Goal: Information Seeking & Learning: Learn about a topic

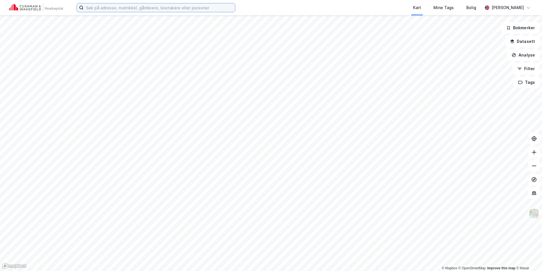
click at [104, 10] on input at bounding box center [159, 7] width 151 height 9
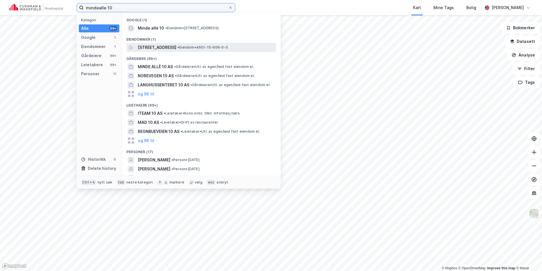
type input "mindealle 10"
click at [176, 48] on span "[STREET_ADDRESS]" at bounding box center [157, 47] width 39 height 7
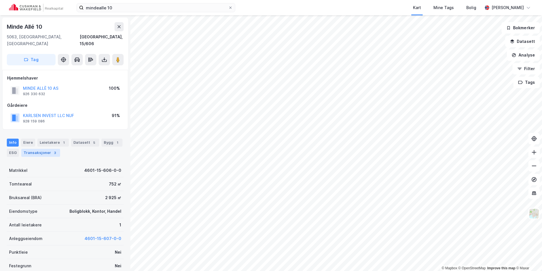
click at [30, 149] on div "Transaksjoner 3" at bounding box center [40, 153] width 39 height 8
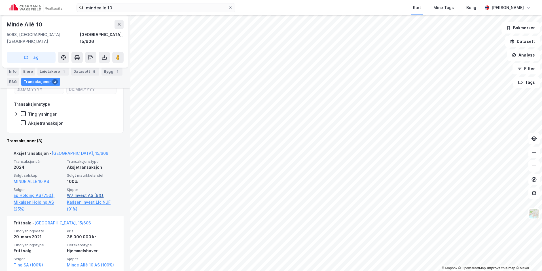
scroll to position [145, 0]
